Goal: Information Seeking & Learning: Learn about a topic

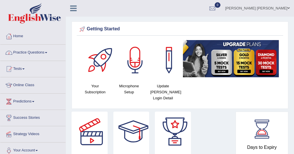
click at [47, 53] on span at bounding box center [46, 52] width 2 height 1
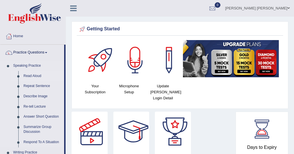
click at [38, 77] on link "Read Aloud" at bounding box center [42, 76] width 43 height 10
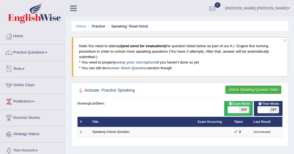
click at [24, 67] on link "Tests" at bounding box center [32, 68] width 65 height 14
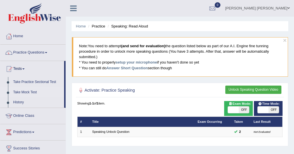
click at [34, 91] on link "Take Mock Test" at bounding box center [38, 92] width 54 height 10
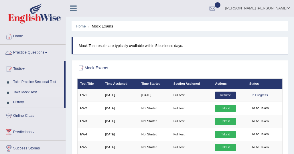
click at [48, 53] on link "Practice Questions" at bounding box center [32, 52] width 65 height 14
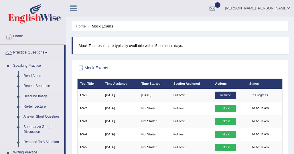
click at [43, 87] on link "Repeat Sentence" at bounding box center [42, 86] width 43 height 10
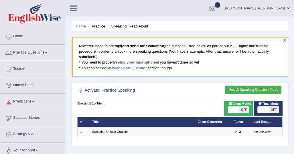
click at [285, 40] on button "×" at bounding box center [284, 40] width 3 height 6
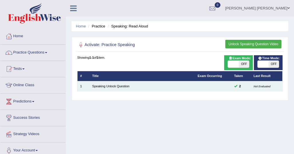
click at [90, 87] on td "Speaking Unlock Question" at bounding box center [142, 86] width 105 height 10
click at [98, 87] on link "Speaking Unlock Question" at bounding box center [110, 86] width 37 height 3
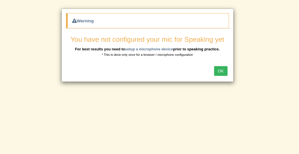
click at [220, 69] on button "OK" at bounding box center [220, 71] width 13 height 10
